Goal: Task Accomplishment & Management: Use online tool/utility

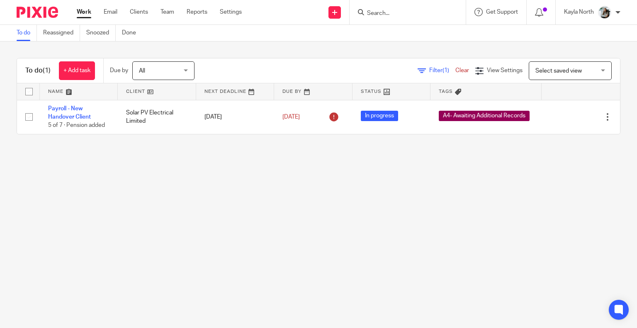
click at [385, 15] on input "Search" at bounding box center [403, 13] width 75 height 7
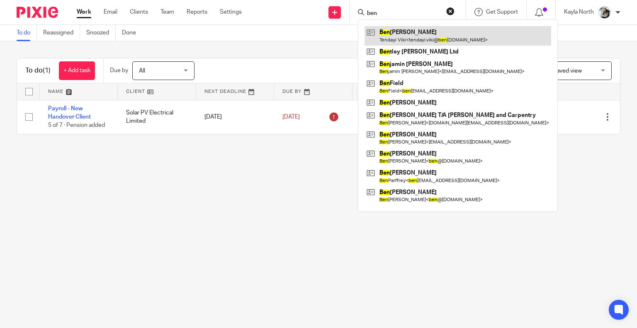
type input "ben"
click at [408, 29] on link at bounding box center [457, 35] width 187 height 19
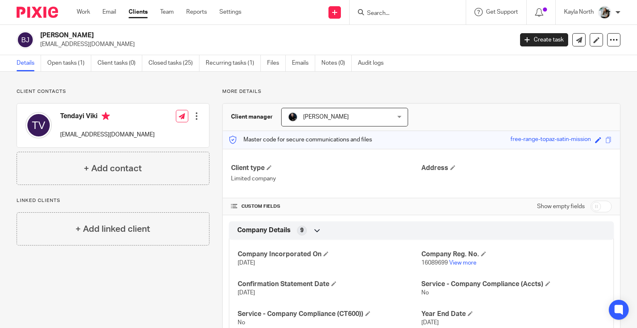
click at [403, 12] on input "Search" at bounding box center [403, 13] width 75 height 7
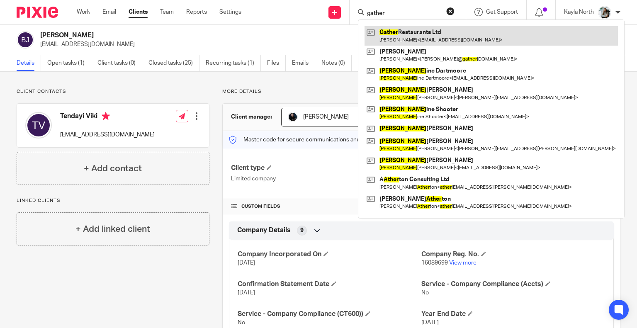
type input "gather"
click at [408, 36] on link at bounding box center [490, 35] width 253 height 19
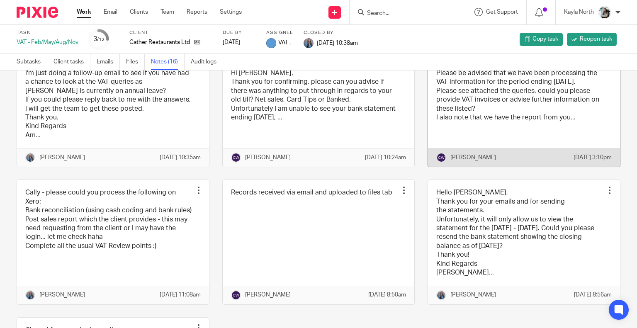
scroll to position [332, 0]
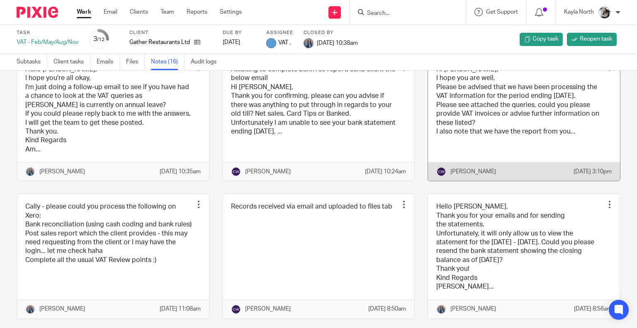
click at [486, 141] on link at bounding box center [524, 119] width 192 height 124
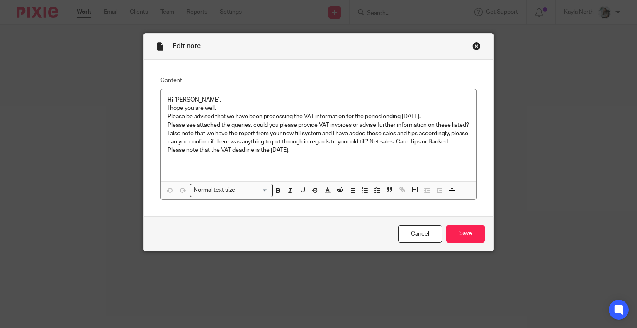
click at [473, 49] on div "Close this dialog window" at bounding box center [476, 46] width 8 height 8
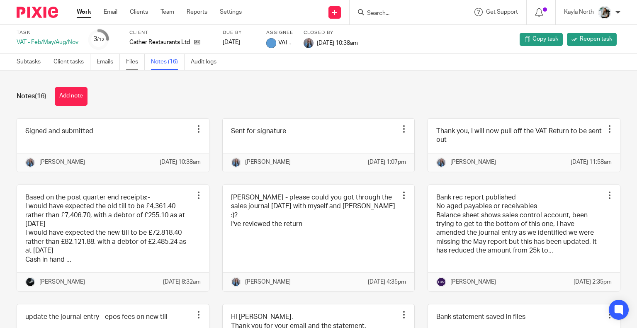
click at [138, 61] on link "Files" at bounding box center [135, 62] width 19 height 16
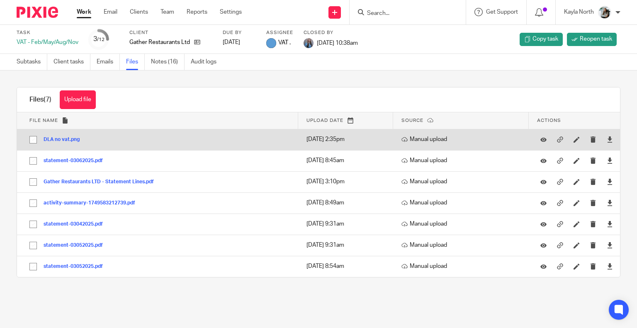
click at [69, 141] on button "DLA no vat.png" at bounding box center [65, 140] width 42 height 6
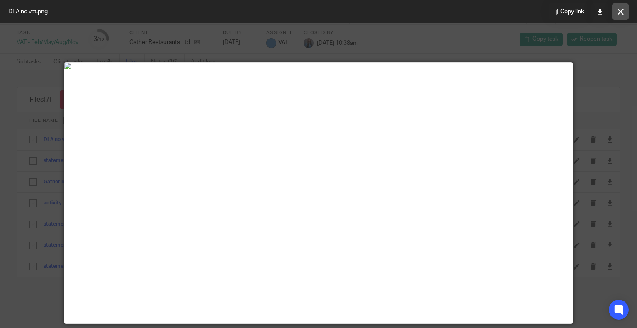
click at [622, 15] on button at bounding box center [620, 11] width 17 height 17
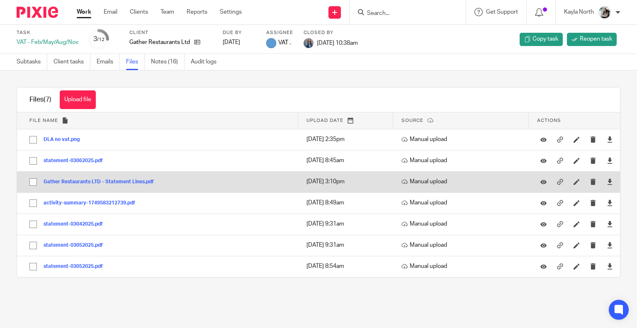
click at [81, 181] on button "Gather Restaurants LTD - Statement Lines.pdf" at bounding box center [102, 182] width 116 height 6
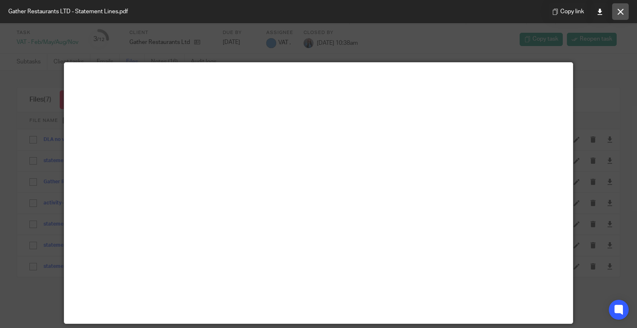
click at [616, 15] on button at bounding box center [620, 11] width 17 height 17
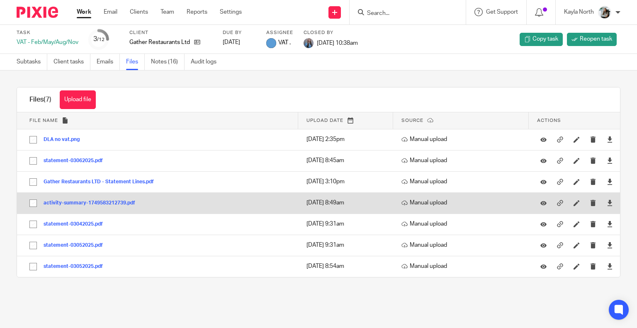
click at [75, 202] on button "activity-summary-1749583212739.pdf" at bounding box center [93, 203] width 98 height 6
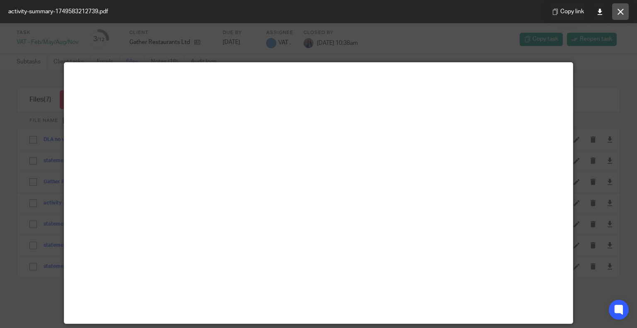
click at [618, 12] on icon at bounding box center [620, 12] width 6 height 6
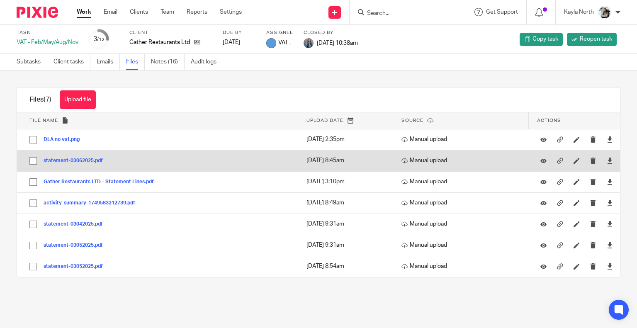
click at [80, 160] on button "statement-03062025.pdf" at bounding box center [76, 161] width 65 height 6
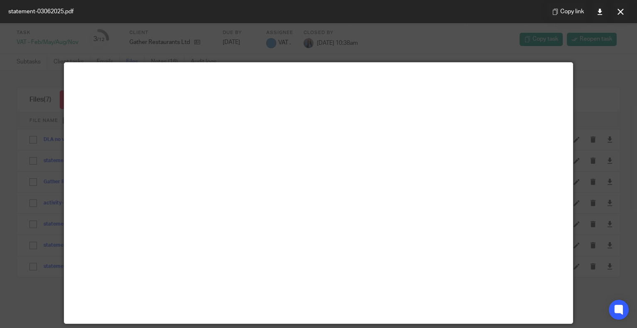
scroll to position [58, 0]
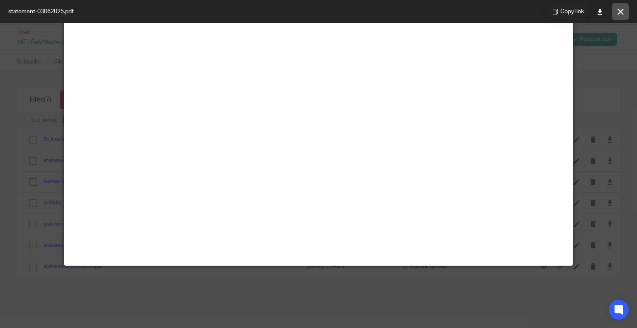
click at [620, 12] on icon at bounding box center [620, 12] width 6 height 6
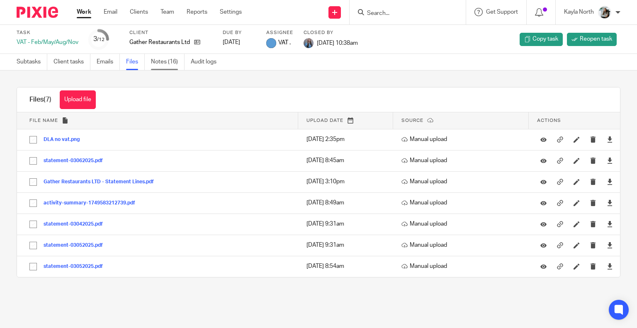
click at [170, 63] on link "Notes (16)" at bounding box center [168, 62] width 34 height 16
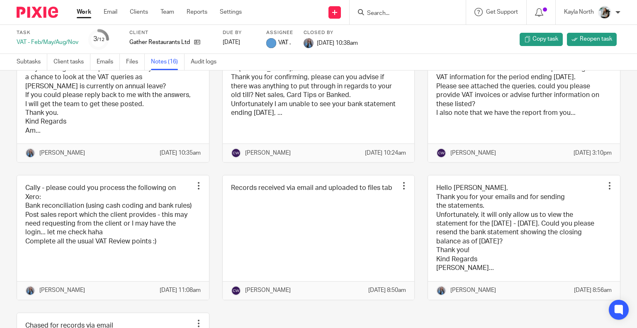
scroll to position [336, 0]
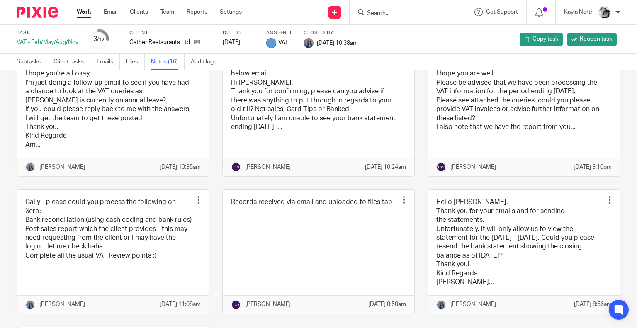
click at [52, 6] on div at bounding box center [34, 12] width 68 height 24
click at [52, 8] on img at bounding box center [37, 12] width 41 height 11
